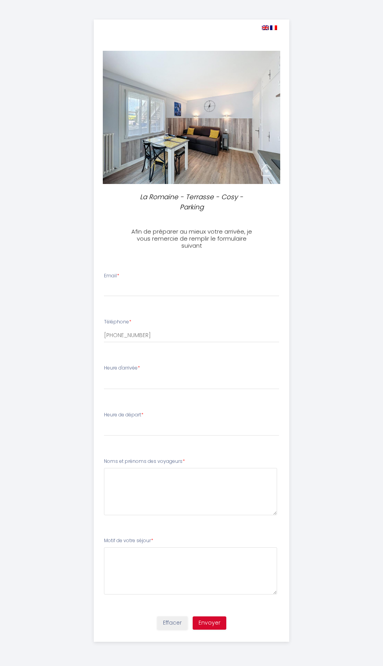
select select
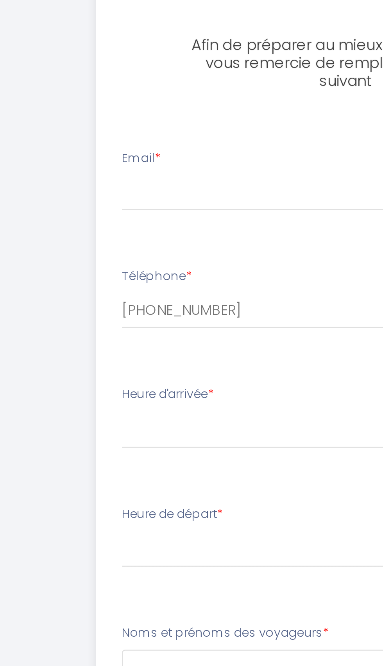
scroll to position [86, 0]
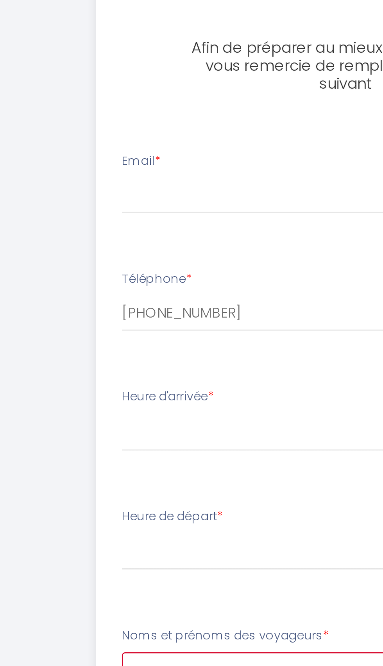
click at [162, 468] on voyageurs4 at bounding box center [190, 491] width 173 height 47
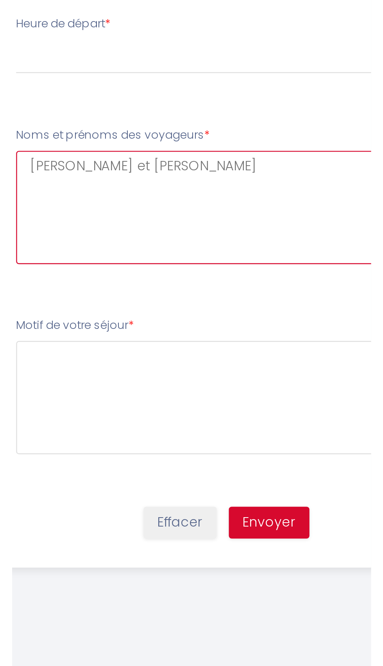
scroll to position [0, 0]
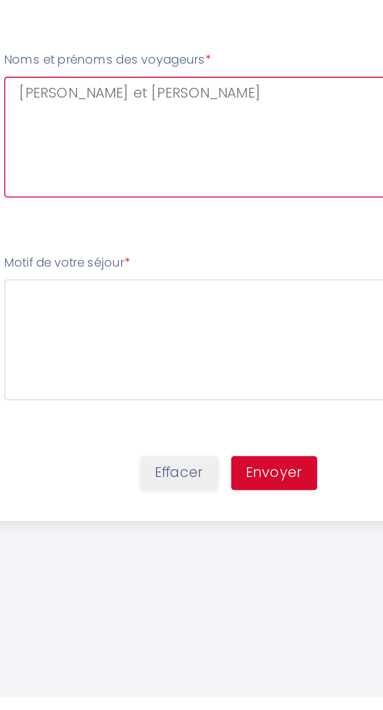
type voyageurs4 "[PERSON_NAME] et [PERSON_NAME]"
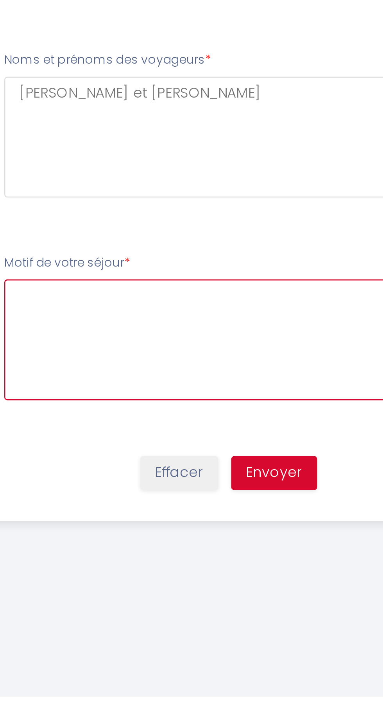
click at [192, 570] on séjour5 at bounding box center [190, 570] width 173 height 47
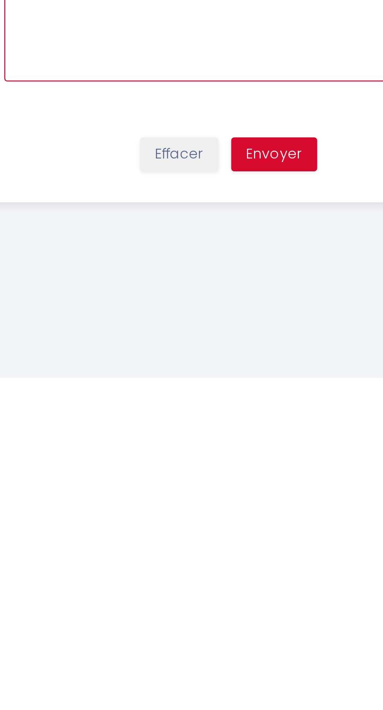
type séjour5 "Vacances"
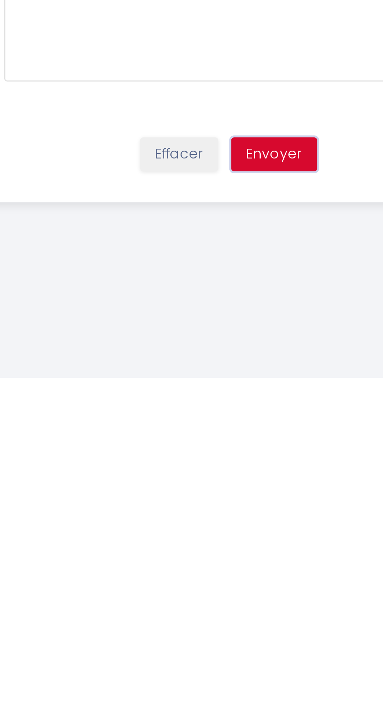
click at [216, 620] on button "Envoyer" at bounding box center [209, 622] width 34 height 13
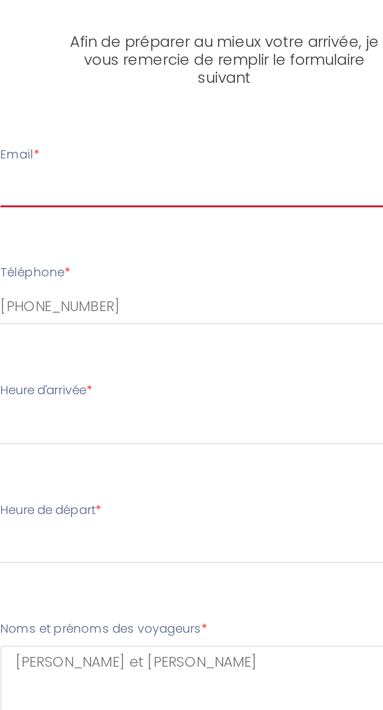
click at [130, 285] on input "Email *" at bounding box center [191, 289] width 175 height 14
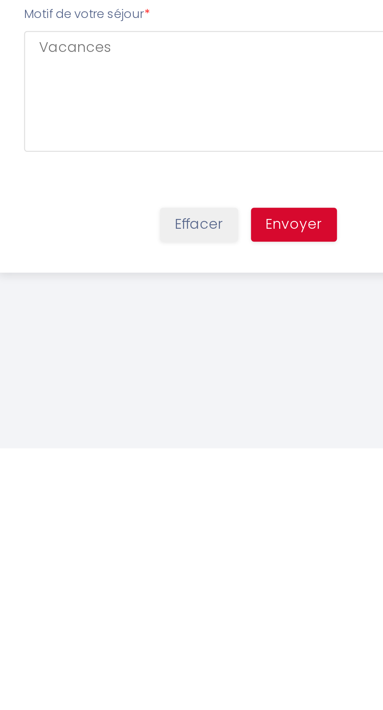
type input "[EMAIL_ADDRESS][DOMAIN_NAME]"
click at [216, 625] on button "Envoyer" at bounding box center [209, 622] width 34 height 13
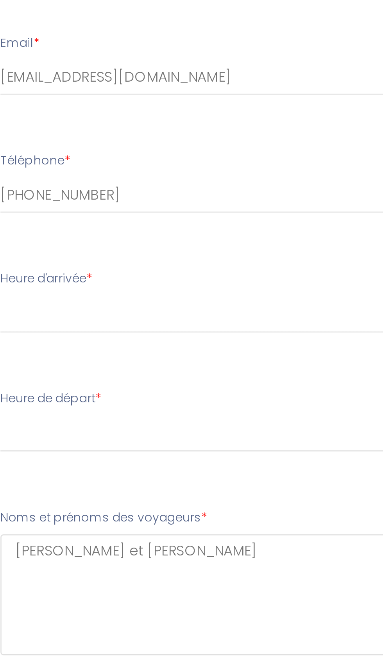
click at [175, 365] on div "Heure d'arrivée * 17:00 17:30 18:00 18:30 19:00 19:30 20:00 20:30 21:00 21:30 2…" at bounding box center [191, 376] width 175 height 25
click at [159, 366] on div "Heure d'arrivée * 17:00 17:30 18:00 18:30 19:00 19:30 20:00 20:30 21:00 21:30 2…" at bounding box center [191, 376] width 175 height 25
click at [131, 369] on label "Heure d'arrivée *" at bounding box center [122, 367] width 36 height 7
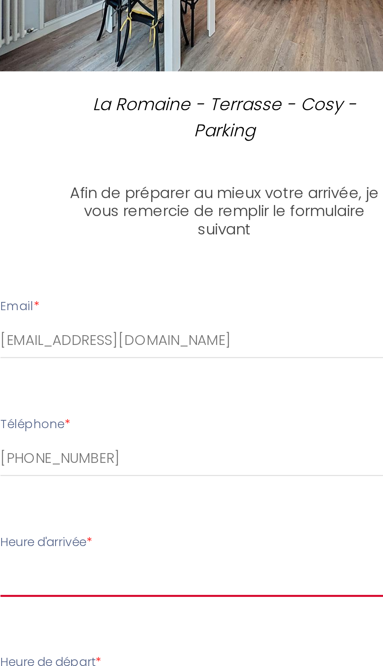
click at [120, 375] on select "17:00 17:30 18:00 18:30 19:00 19:30 20:00 20:30 21:00 21:30 22:00 22:30 23:00 2…" at bounding box center [191, 381] width 175 height 15
select select "17:00"
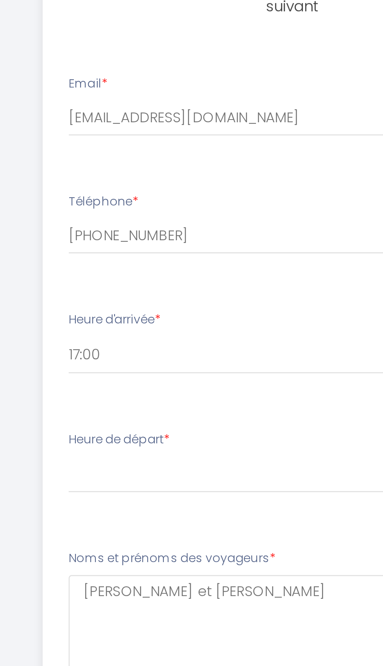
click at [121, 416] on label "Heure de départ *" at bounding box center [123, 414] width 39 height 7
click at [137, 415] on label "Heure de départ *" at bounding box center [123, 414] width 39 height 7
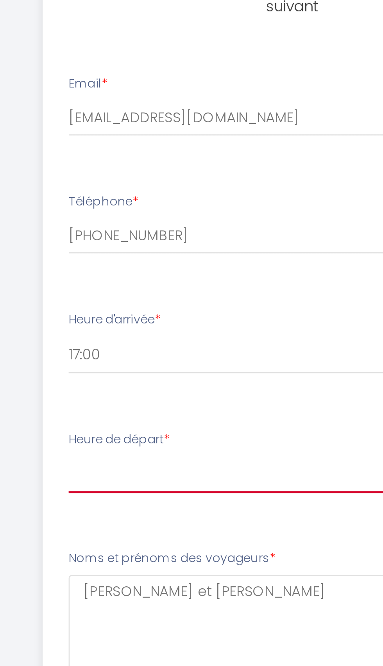
click at [125, 422] on select "00:00 00:30 01:00 01:30 02:00 02:30 03:00 03:30 04:00 04:30 05:00 05:30 06:00 0…" at bounding box center [191, 428] width 175 height 15
select select "10:00"
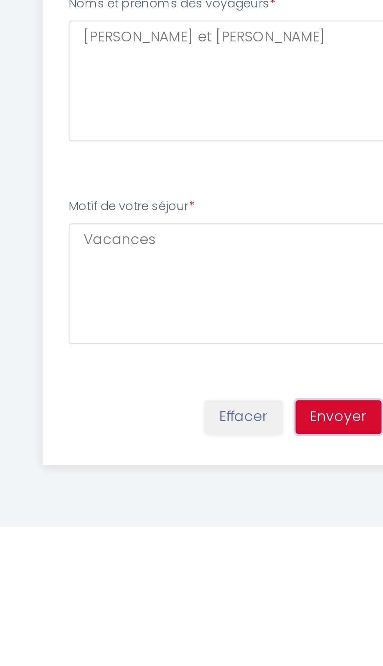
click at [210, 624] on button "Envoyer" at bounding box center [209, 622] width 34 height 13
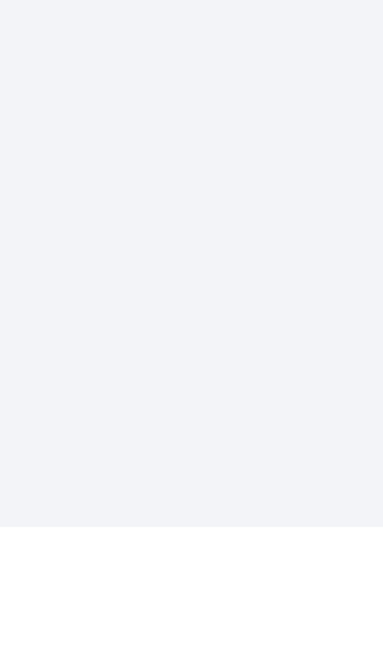
select select "10:00"
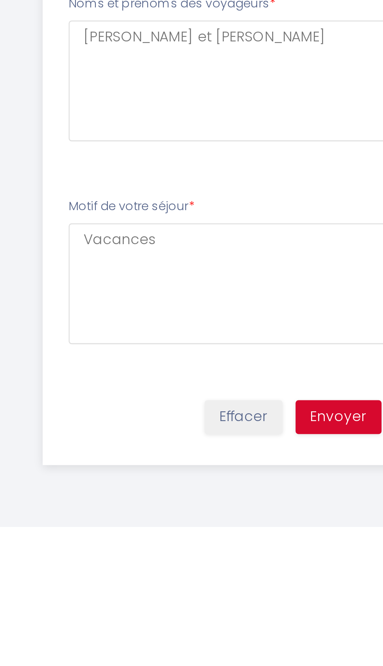
scroll to position [84, 0]
